Goal: Information Seeking & Learning: Learn about a topic

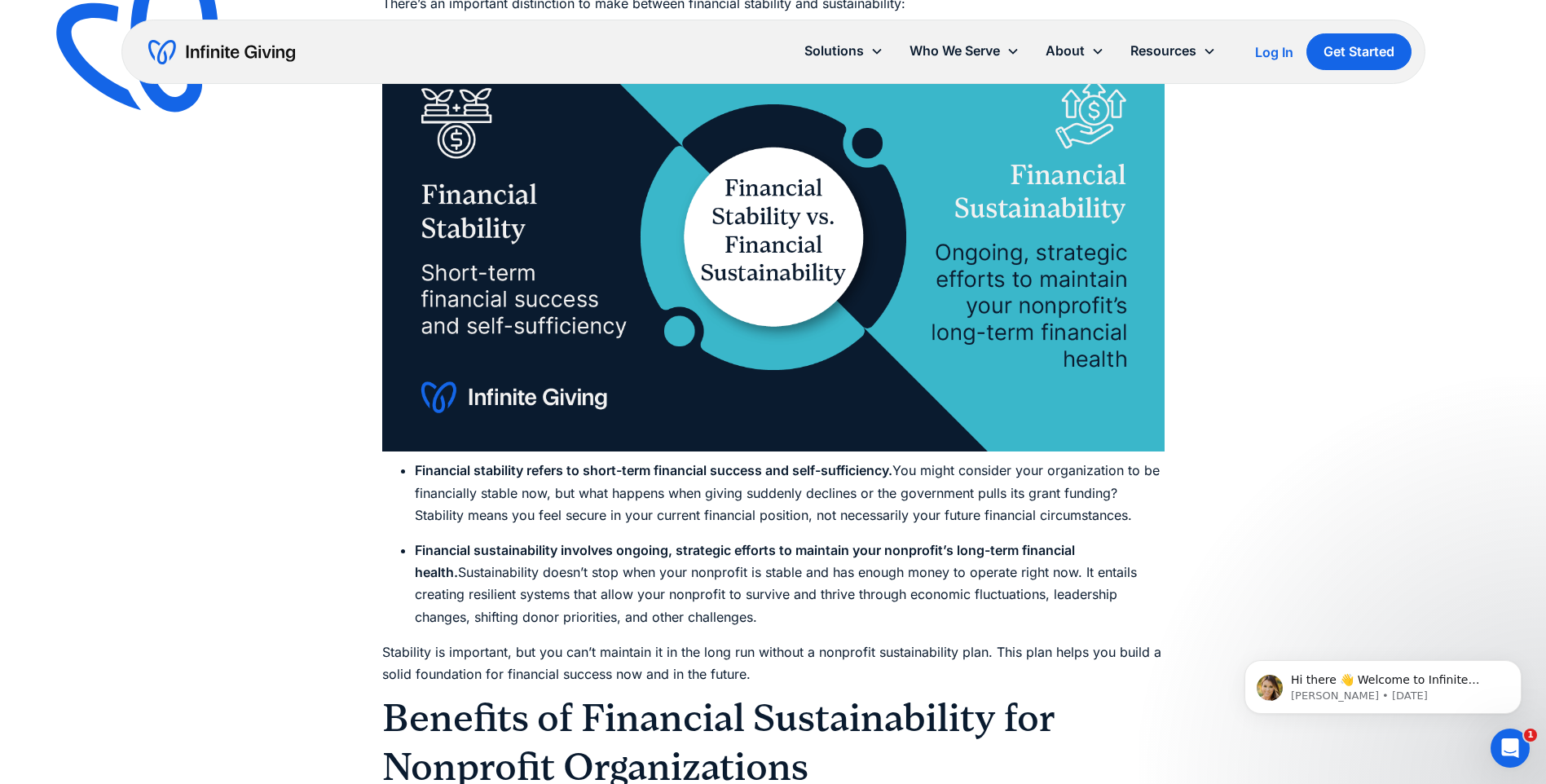
scroll to position [1549, 0]
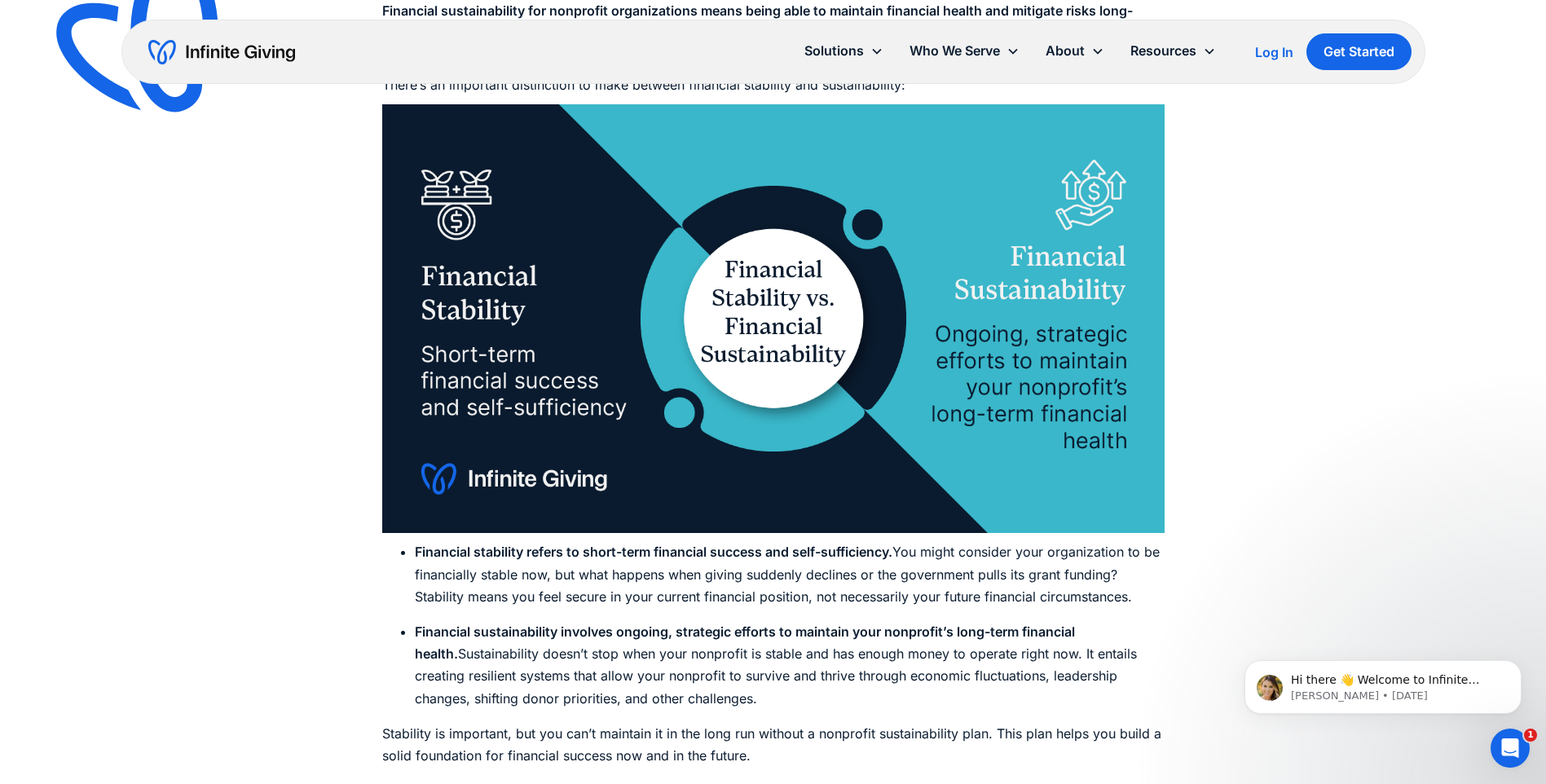
click at [1089, 187] on img at bounding box center [773, 319] width 782 height 428
click at [1094, 192] on img at bounding box center [773, 319] width 782 height 428
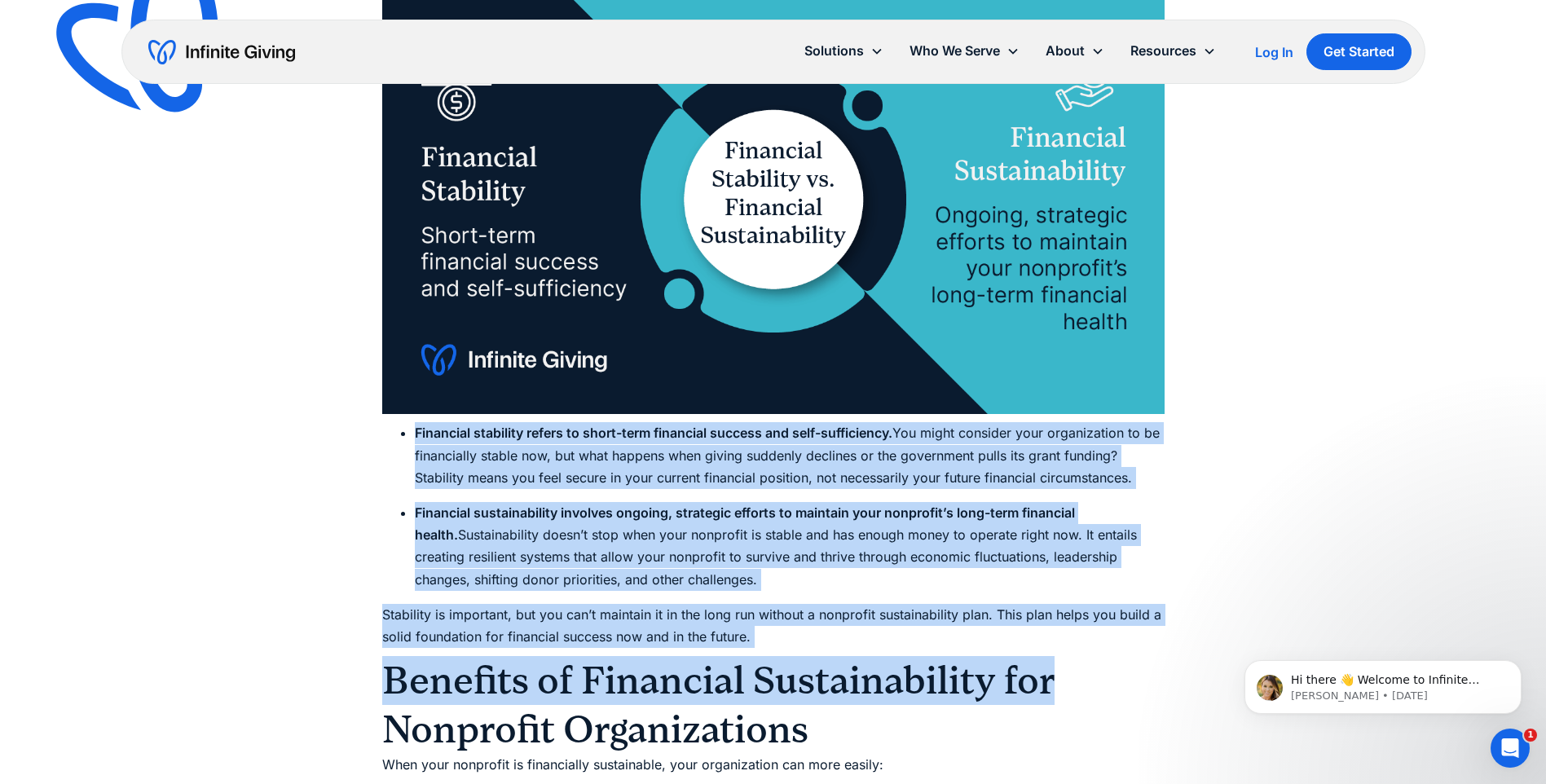
scroll to position [1711, 0]
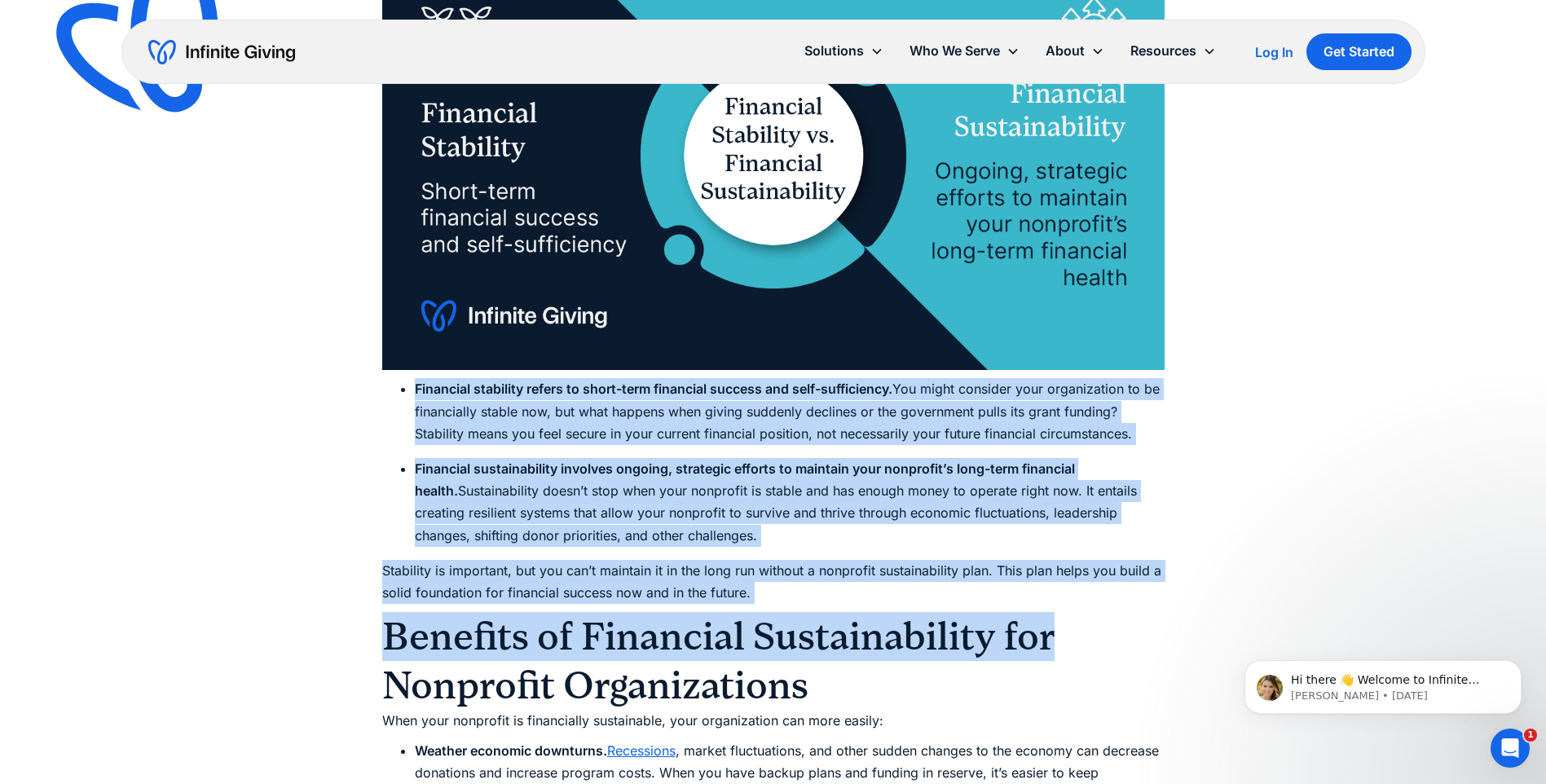
drag, startPoint x: 415, startPoint y: 550, endPoint x: 1056, endPoint y: 541, distance: 641.1
copy div "Financial stability refers to short-term financial success and self-sufficiency…"
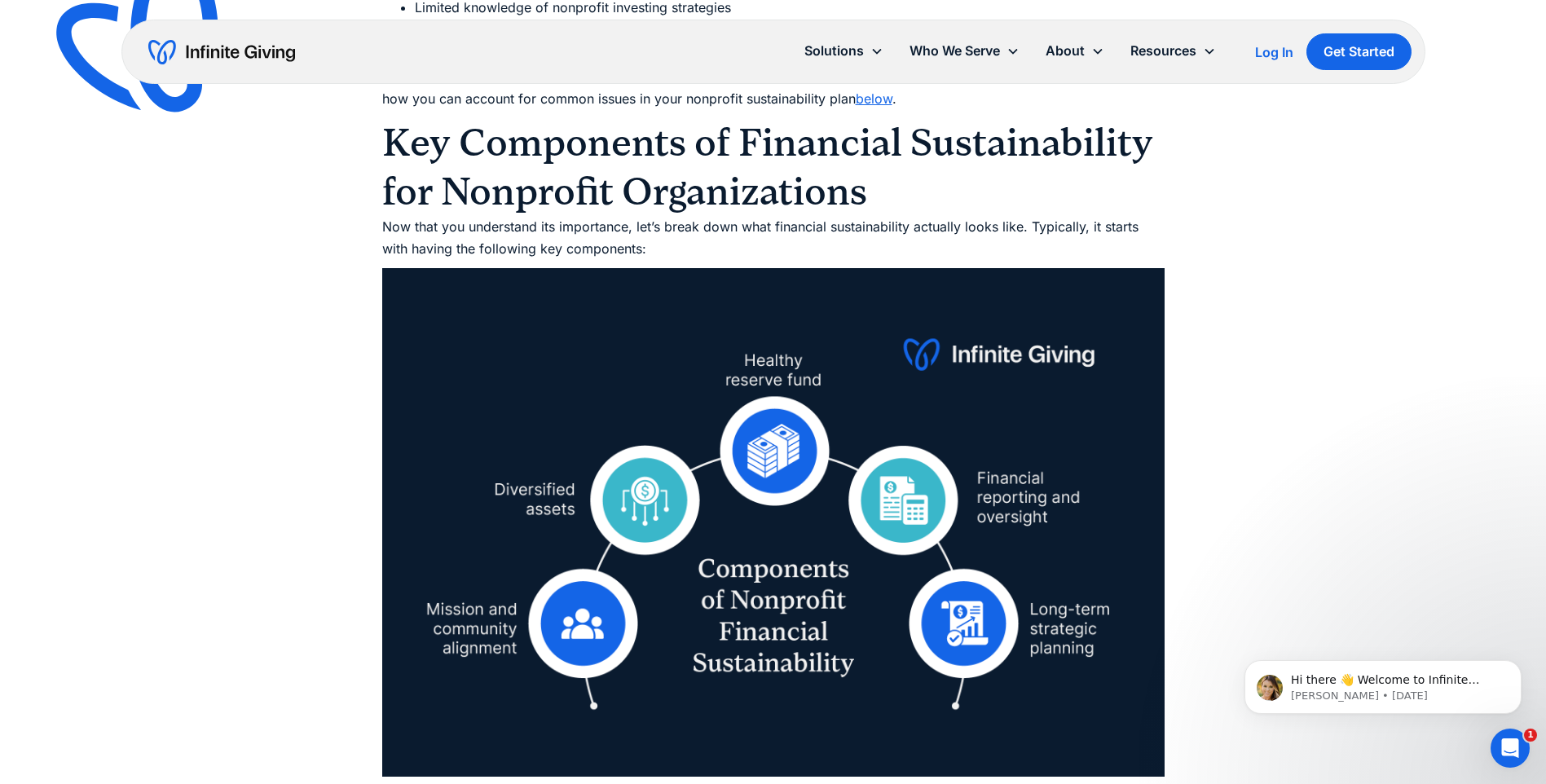
scroll to position [3260, 0]
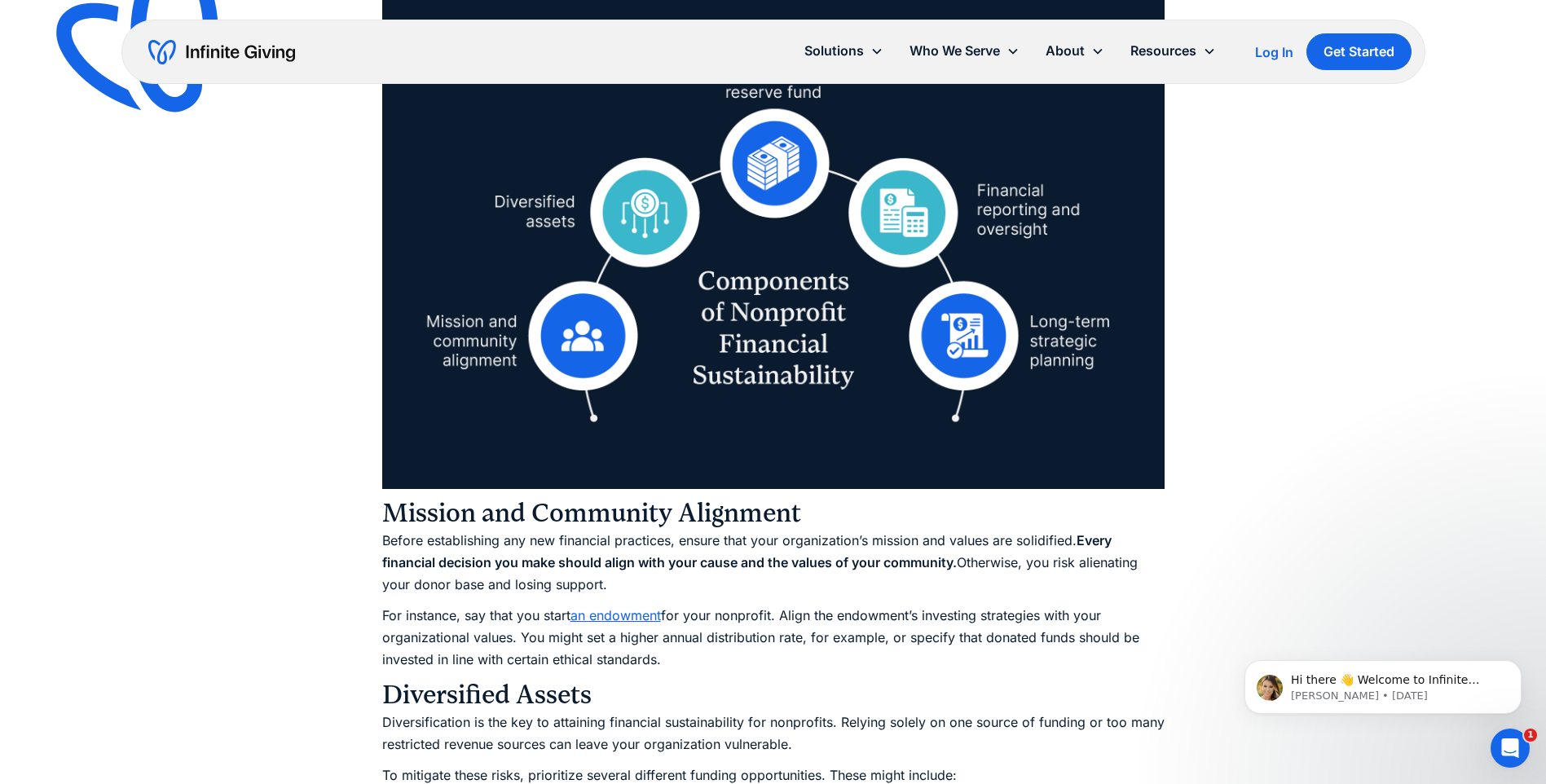
scroll to position [3504, 0]
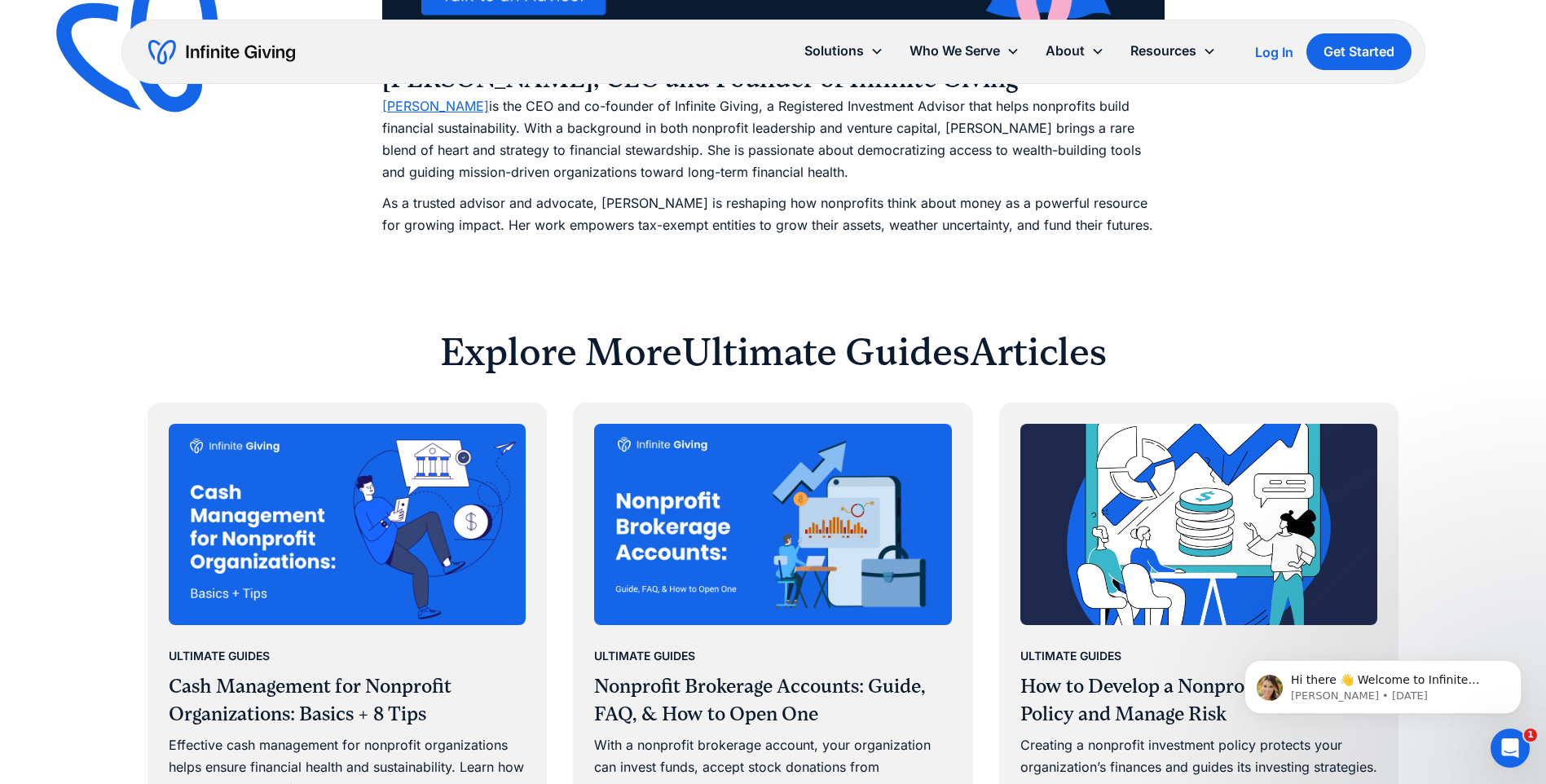
scroll to position [8720, 0]
